Goal: Task Accomplishment & Management: Complete application form

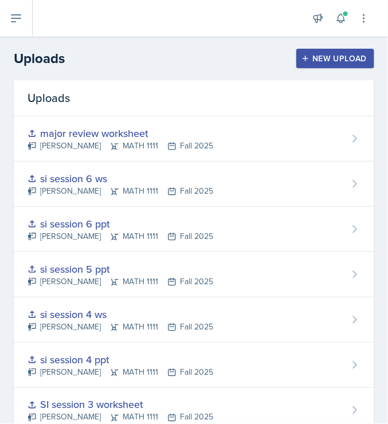
click at [332, 49] on button "New Upload" at bounding box center [335, 58] width 79 height 19
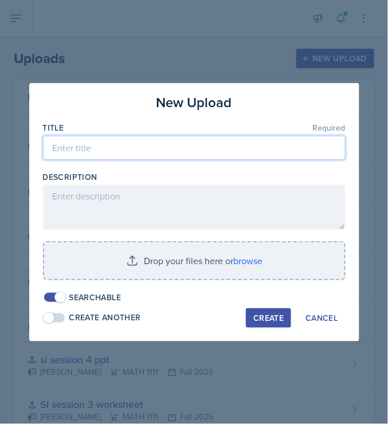
click at [121, 154] on input at bounding box center [194, 148] width 303 height 24
type input "r"
type input "major review 1 ppt"
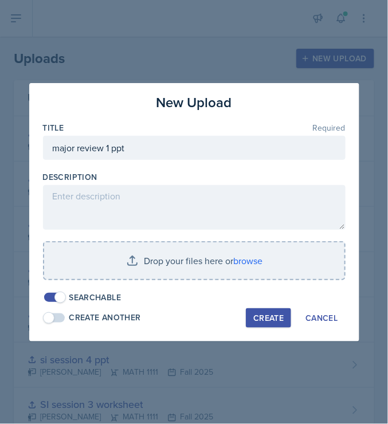
click at [266, 311] on button "Create" at bounding box center [268, 317] width 45 height 19
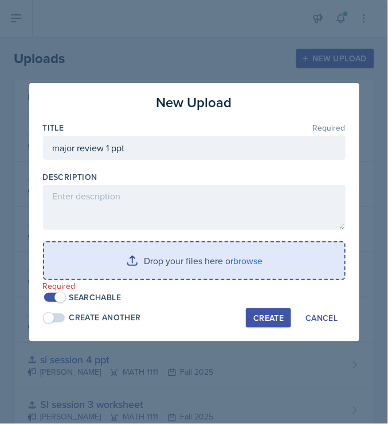
click at [220, 252] on input "file" at bounding box center [194, 261] width 300 height 37
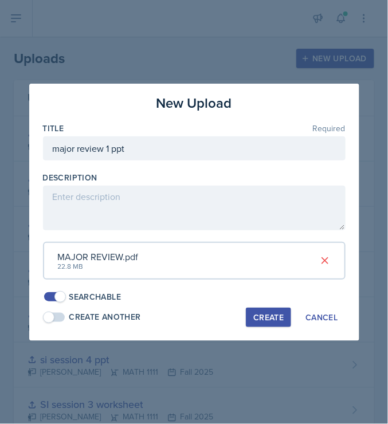
click at [264, 318] on div "Create" at bounding box center [268, 317] width 30 height 9
click at [260, 314] on button "Create" at bounding box center [268, 317] width 45 height 19
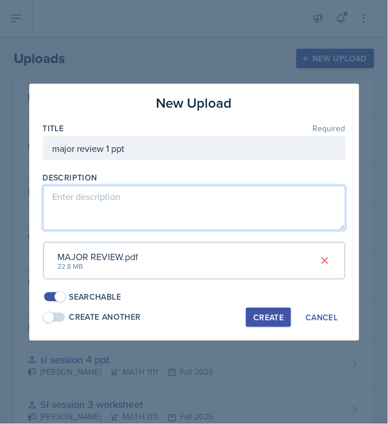
click at [144, 203] on textarea at bounding box center [194, 208] width 303 height 45
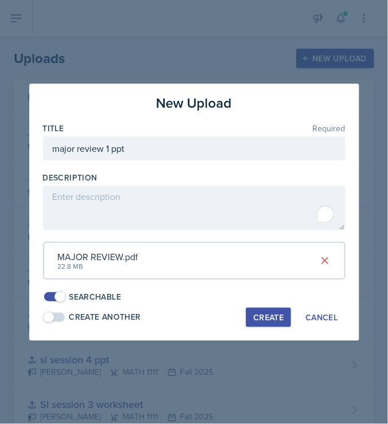
click at [267, 318] on div "Create" at bounding box center [268, 317] width 30 height 9
click at [276, 178] on div "Description" at bounding box center [194, 177] width 303 height 11
click at [283, 296] on div "Searchable" at bounding box center [194, 297] width 303 height 12
click at [260, 330] on div "New Upload Title Required major review 1 ppt Description MAJOR REVIEW.pdf 22.8 …" at bounding box center [194, 212] width 330 height 257
click at [263, 313] on div "Create" at bounding box center [268, 317] width 30 height 9
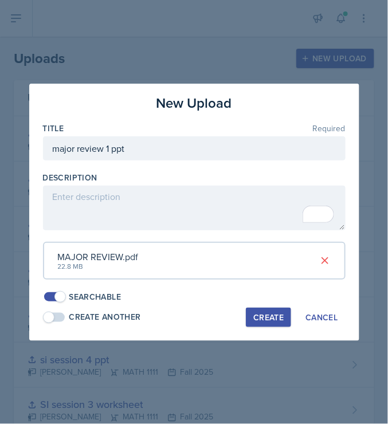
click at [280, 315] on div "Create" at bounding box center [268, 317] width 30 height 9
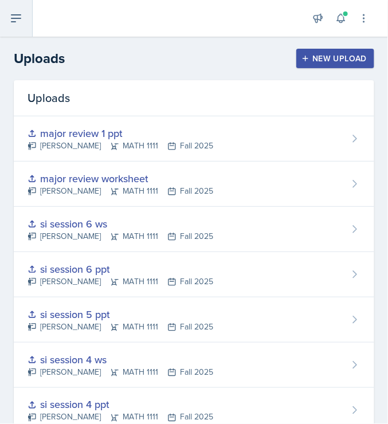
click at [10, 28] on button at bounding box center [16, 18] width 33 height 37
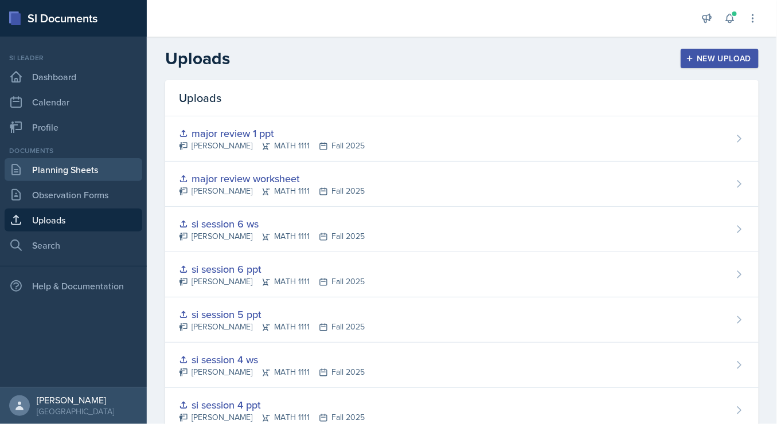
click at [79, 177] on link "Planning Sheets" at bounding box center [74, 169] width 138 height 23
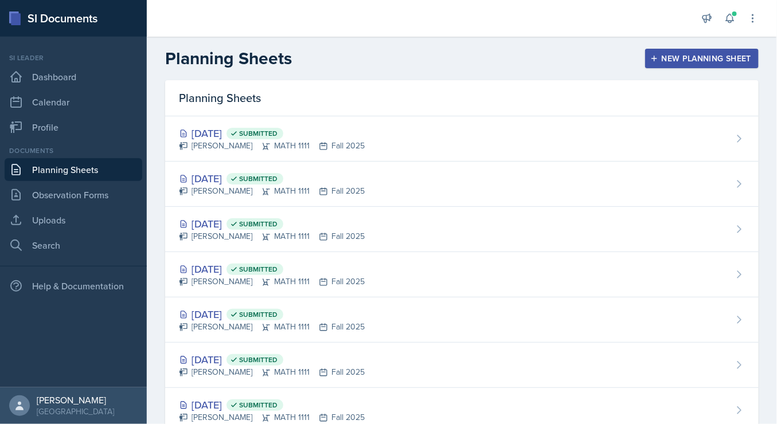
click at [388, 63] on div "New Planning Sheet" at bounding box center [701, 58] width 99 height 9
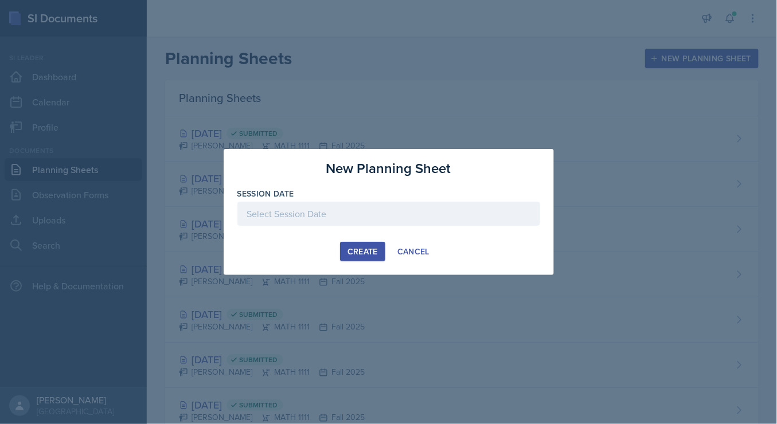
click at [357, 213] on div at bounding box center [388, 214] width 303 height 24
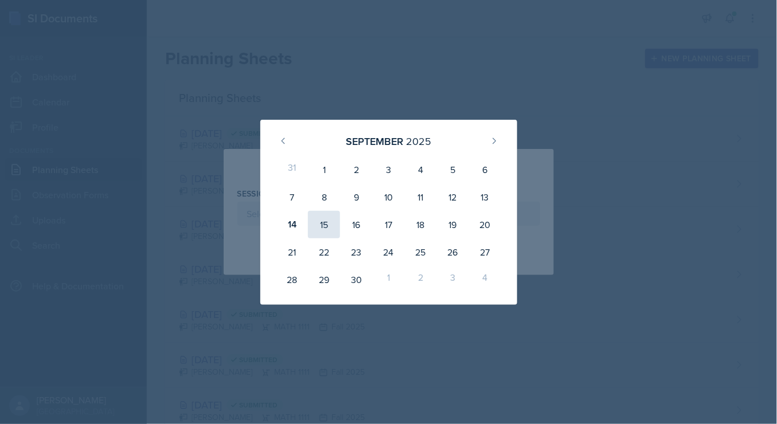
click at [320, 236] on div "15" at bounding box center [324, 225] width 32 height 28
type input "[DATE]"
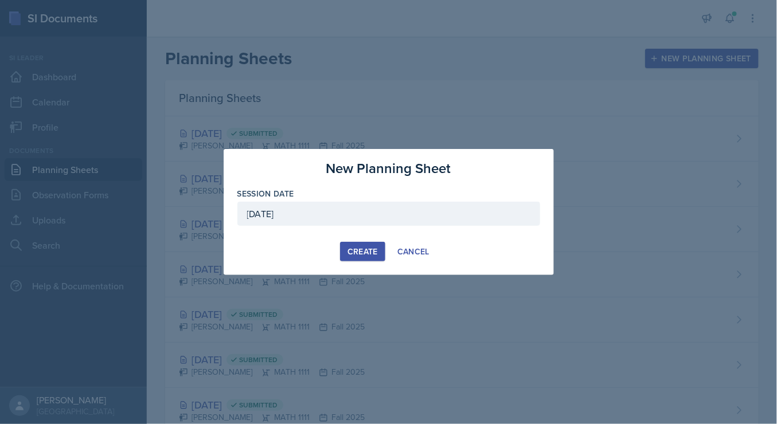
click at [359, 249] on div "Create" at bounding box center [362, 251] width 30 height 9
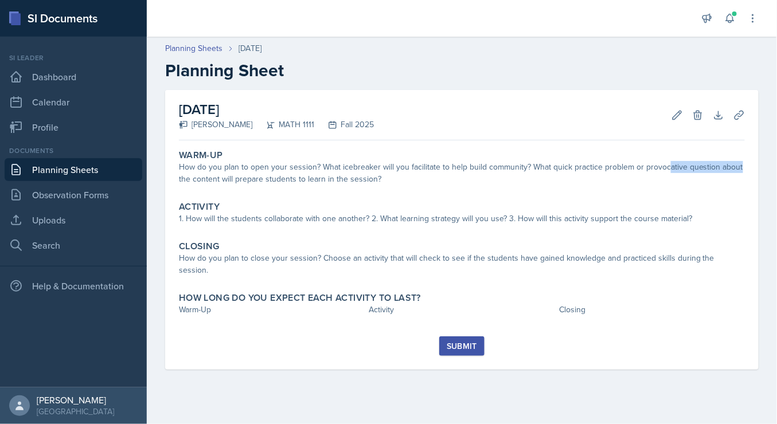
drag, startPoint x: 666, startPoint y: 171, endPoint x: 776, endPoint y: 166, distance: 110.8
click at [388, 166] on div "[DATE] [PERSON_NAME] MATH 1111 Fall 2025 Edit Delete Download Uploads Autosavin…" at bounding box center [462, 243] width 630 height 307
click at [388, 121] on button "Uploads" at bounding box center [739, 115] width 21 height 21
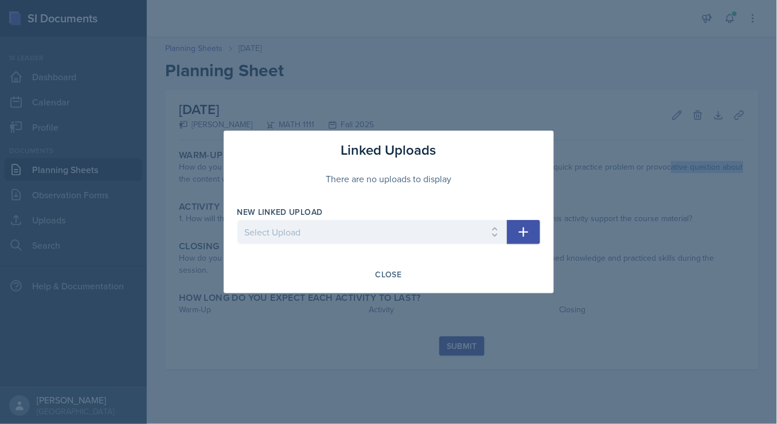
click at [388, 235] on icon "button" at bounding box center [524, 232] width 14 height 14
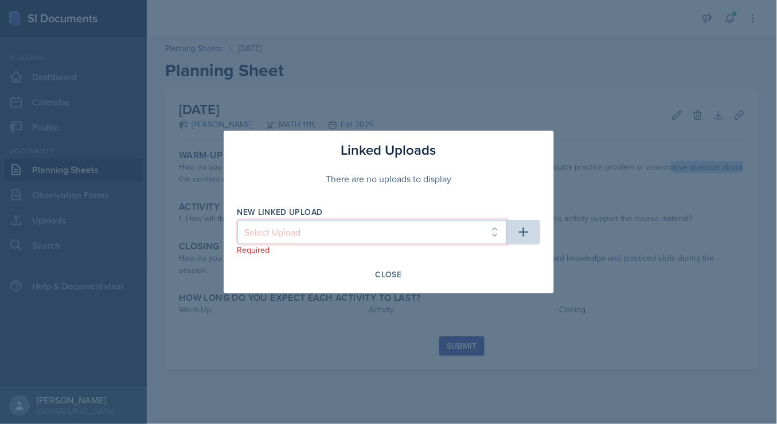
click at [388, 232] on select "Select Upload SI training mock trial SI session 1 ppt SI session 1 ppt SI sessi…" at bounding box center [371, 232] width 269 height 24
select select "1cd80029-a8f8-4f07-b14e-3eccd37822da"
click at [237, 221] on select "Select Upload SI training mock trial SI session 1 ppt SI session 1 ppt SI sessi…" at bounding box center [371, 232] width 269 height 24
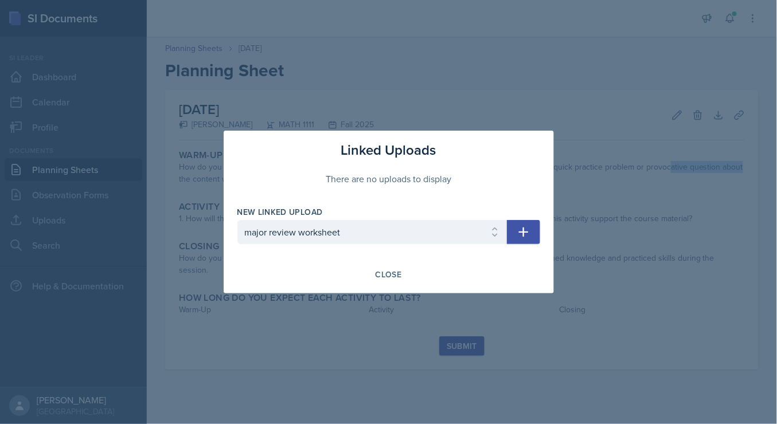
click at [388, 234] on button "button" at bounding box center [523, 232] width 33 height 24
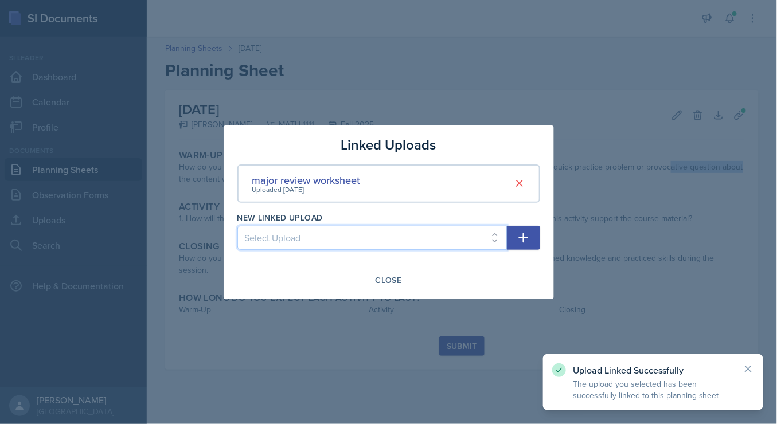
click at [388, 236] on select "Select Upload SI training mock trial SI session 1 ppt SI session 1 ppt SI sessi…" at bounding box center [371, 238] width 269 height 24
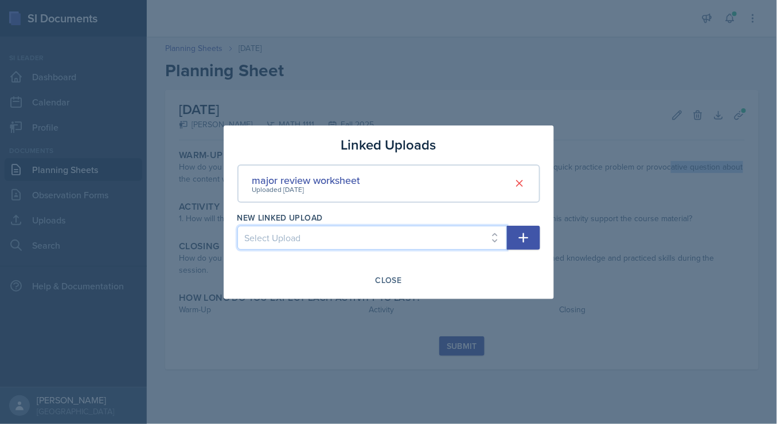
select select "7cc3db9d-72d3-4bff-b38e-09d678cc0220"
click at [237, 226] on select "Select Upload SI training mock trial SI session 1 ppt SI session 1 ppt SI sessi…" at bounding box center [371, 238] width 269 height 24
click at [388, 237] on icon "button" at bounding box center [523, 238] width 10 height 10
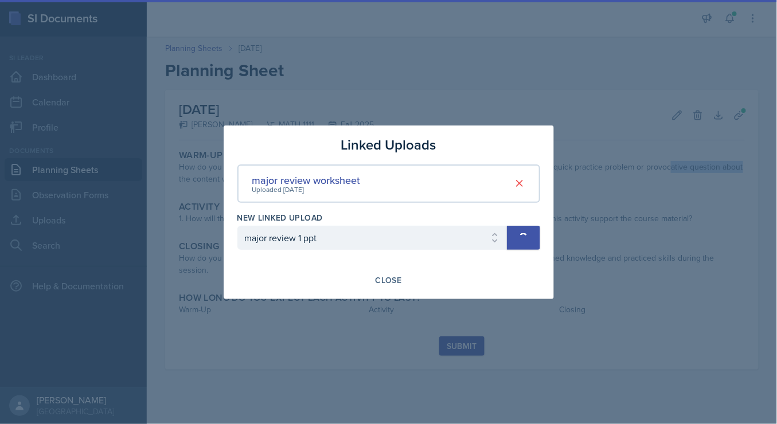
select select
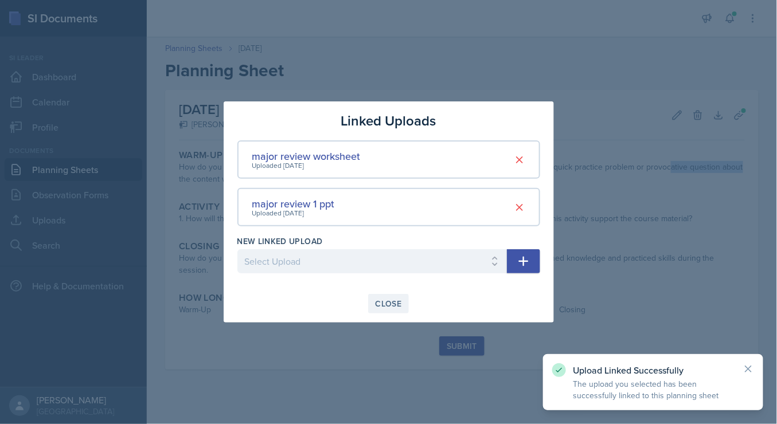
click at [388, 304] on div "Close" at bounding box center [389, 303] width 26 height 9
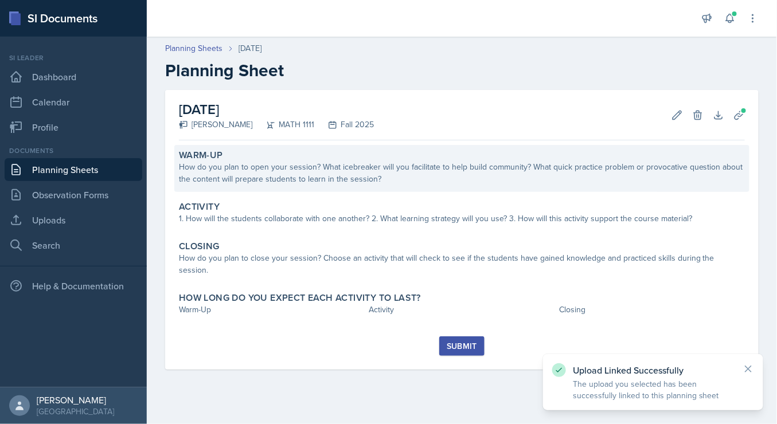
click at [276, 169] on div "How do you plan to open your session? What icebreaker will you facilitate to he…" at bounding box center [462, 173] width 566 height 24
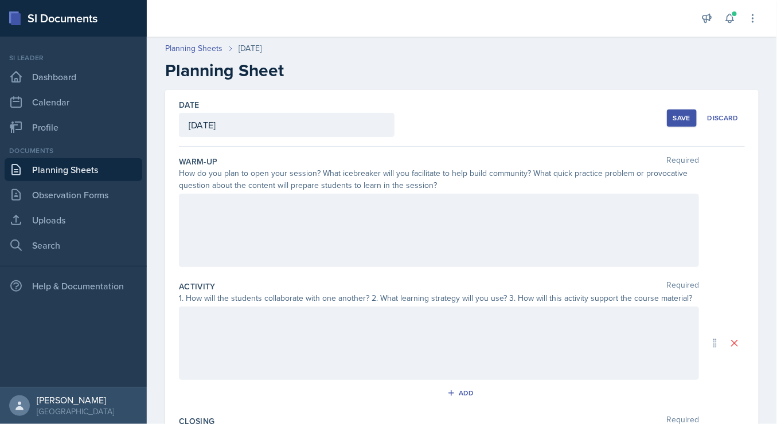
click at [276, 169] on div "How do you plan to open your session? What icebreaker will you facilitate to he…" at bounding box center [439, 179] width 520 height 24
click at [303, 237] on div at bounding box center [439, 230] width 520 height 73
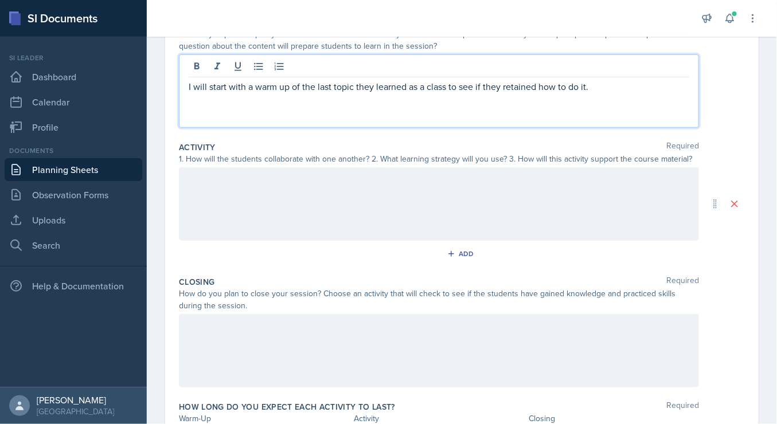
click at [305, 198] on div at bounding box center [439, 203] width 520 height 73
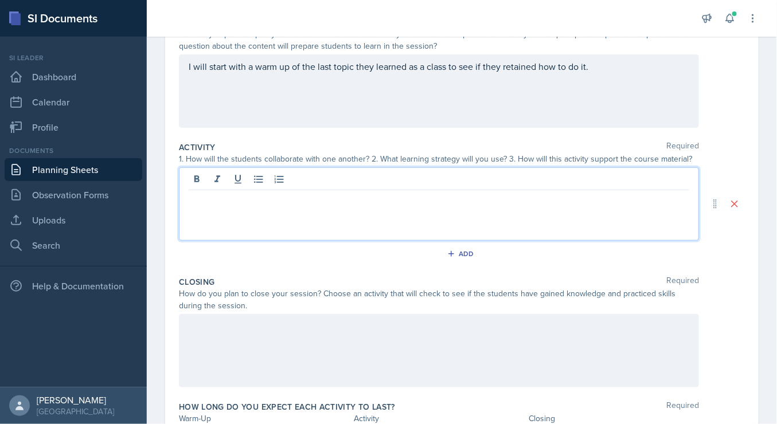
scroll to position [159, 0]
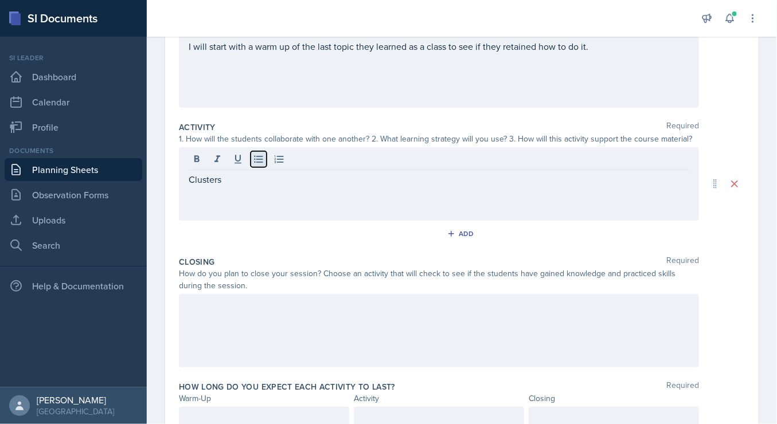
click at [260, 157] on icon at bounding box center [258, 159] width 11 height 11
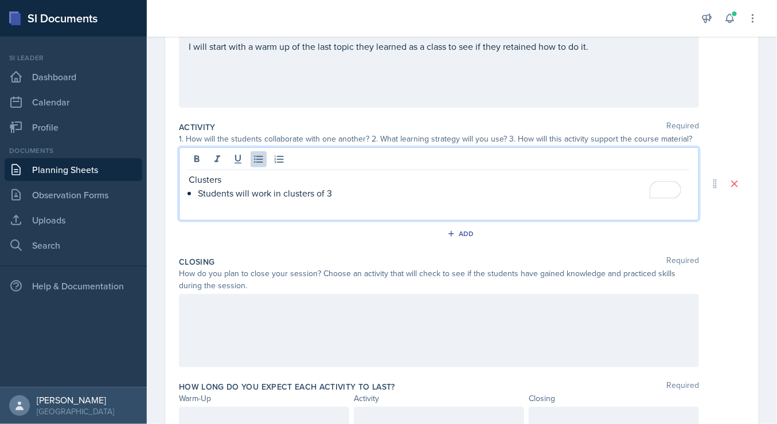
click at [343, 192] on p "Students will work in clusters of 3" at bounding box center [443, 193] width 491 height 14
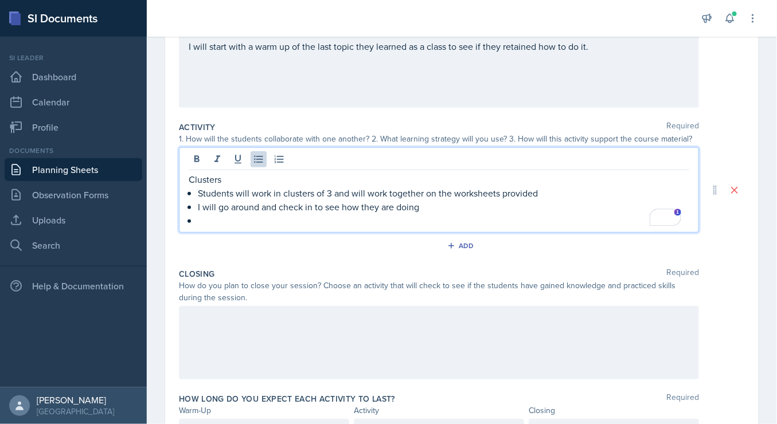
click at [281, 218] on p "To enrich screen reader interactions, please activate Accessibility in Grammarl…" at bounding box center [443, 221] width 491 height 14
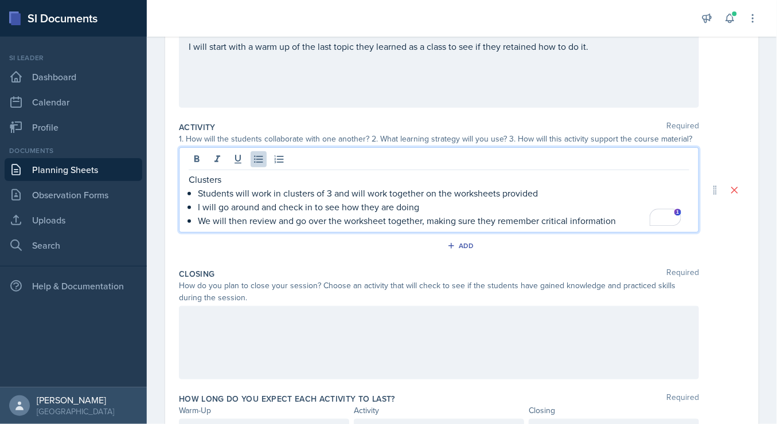
click at [238, 336] on div at bounding box center [439, 342] width 520 height 73
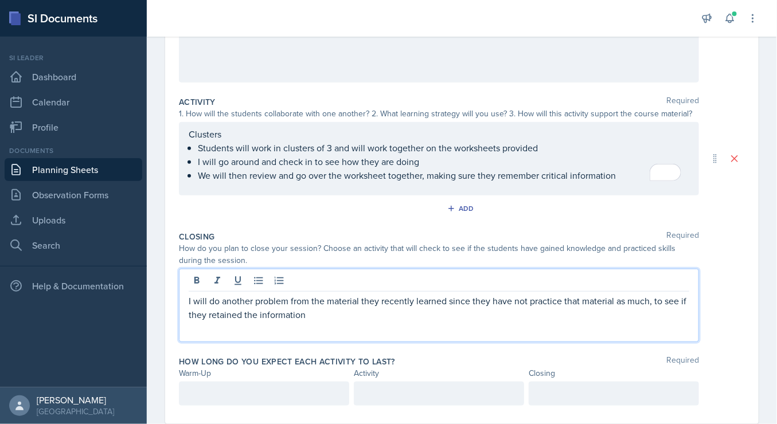
scroll to position [210, 0]
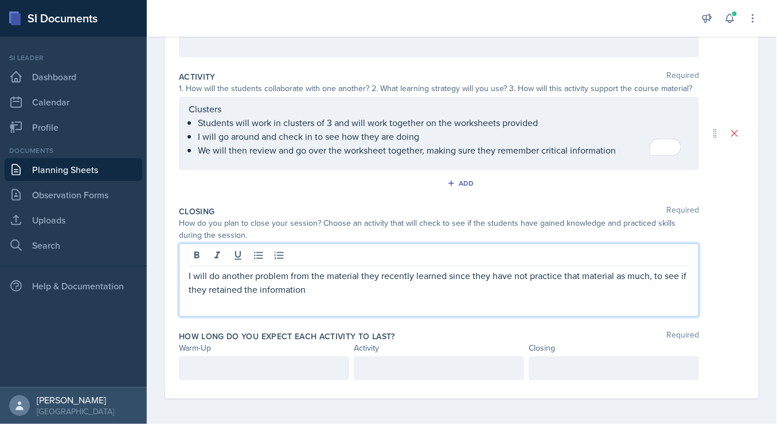
click at [288, 358] on div at bounding box center [264, 369] width 170 height 24
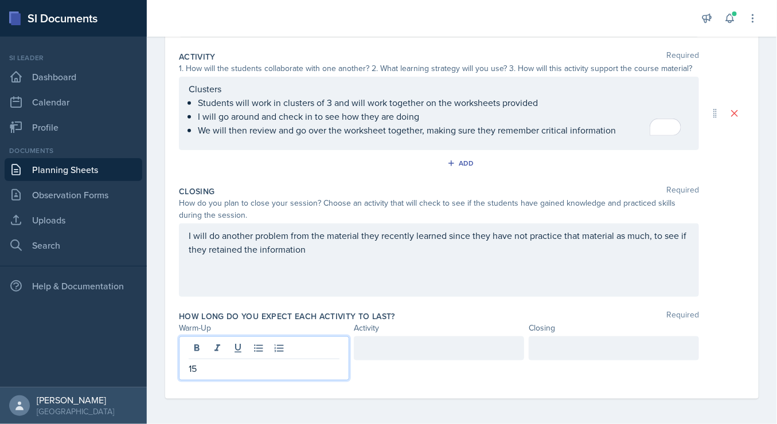
click at [388, 350] on div at bounding box center [614, 349] width 170 height 24
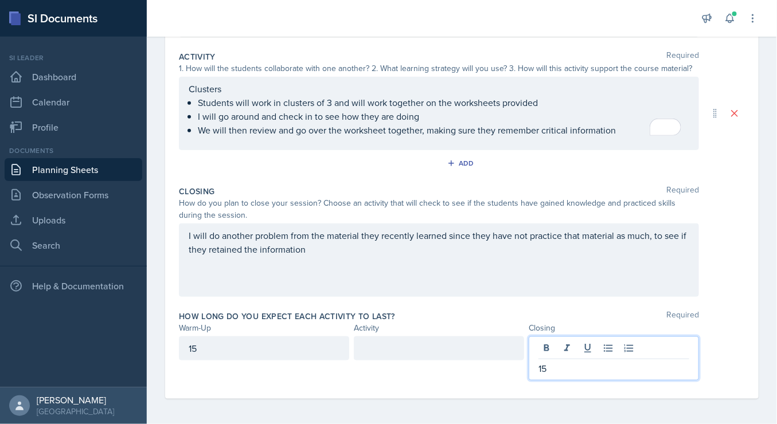
click at [331, 255] on p "I will do another problem from the material they recently learned since they ha…" at bounding box center [439, 243] width 501 height 28
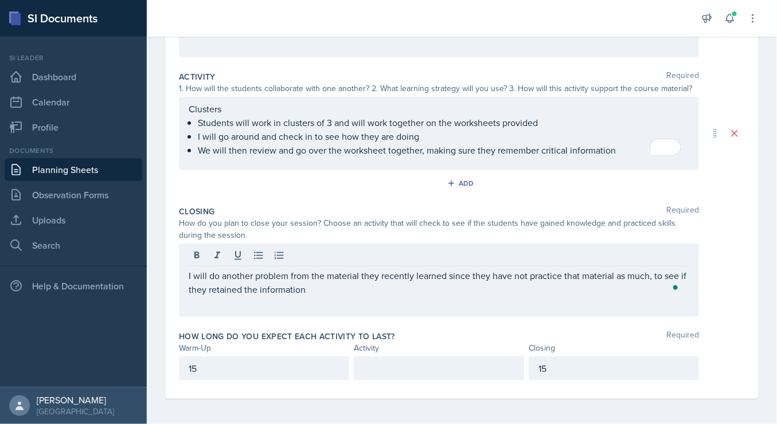
click at [187, 277] on div "I will do another problem from the material they recently learned since they ha…" at bounding box center [439, 280] width 520 height 73
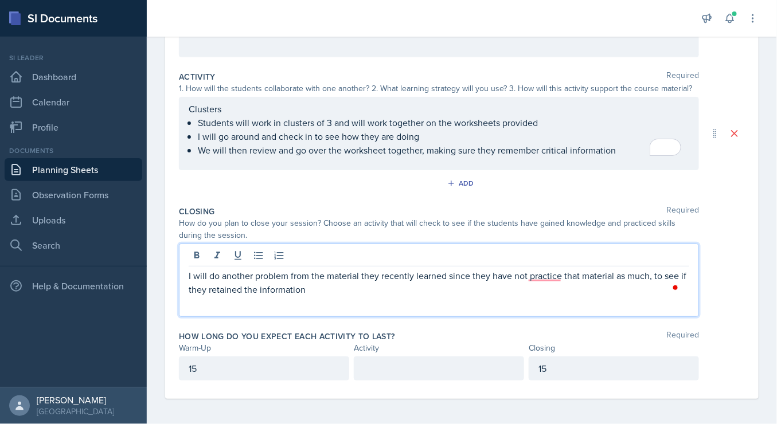
click at [189, 273] on p "I will do another problem from the material they recently learned since they ha…" at bounding box center [439, 283] width 501 height 28
click at [388, 288] on p "I will go over to see if they have any questions, or if anything still remains …" at bounding box center [439, 283] width 501 height 28
click at [349, 275] on p "I will go over to see if they have any questions, or if anything still remains …" at bounding box center [439, 283] width 501 height 28
